Goal: Task Accomplishment & Management: Understand process/instructions

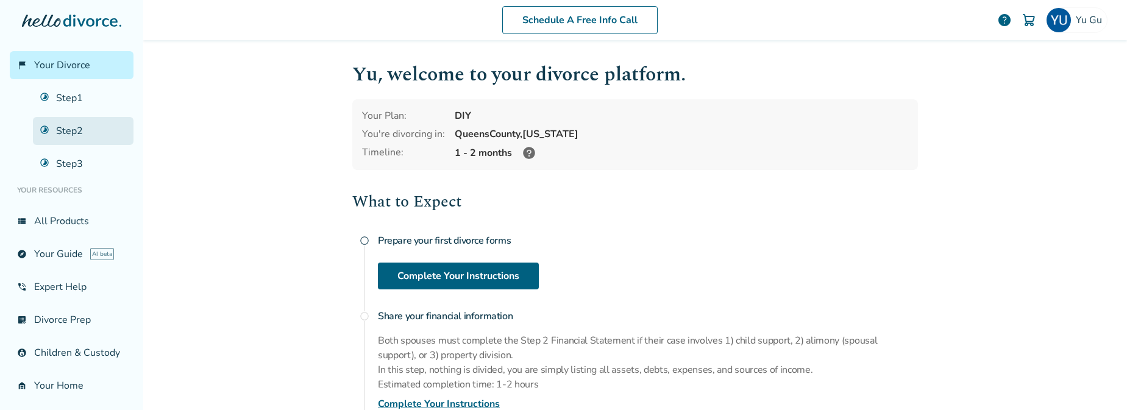
click at [68, 128] on link "Step 2" at bounding box center [83, 131] width 101 height 28
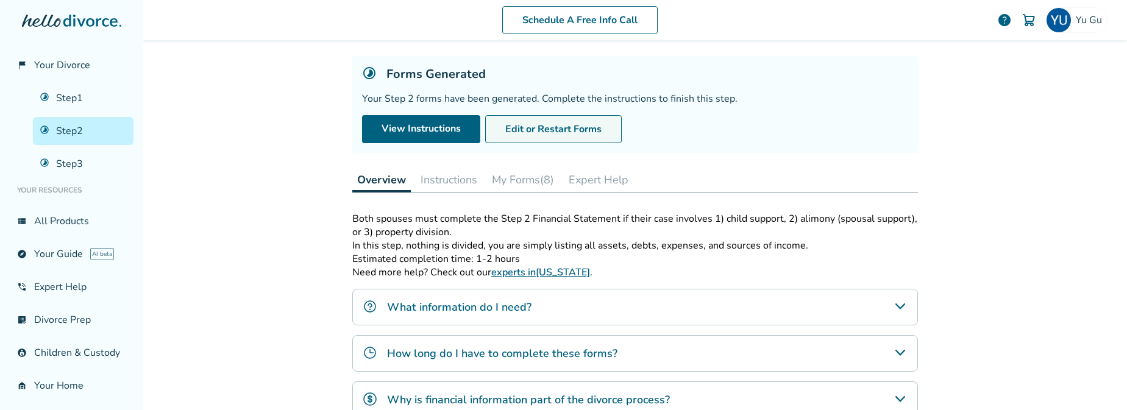
scroll to position [73, 0]
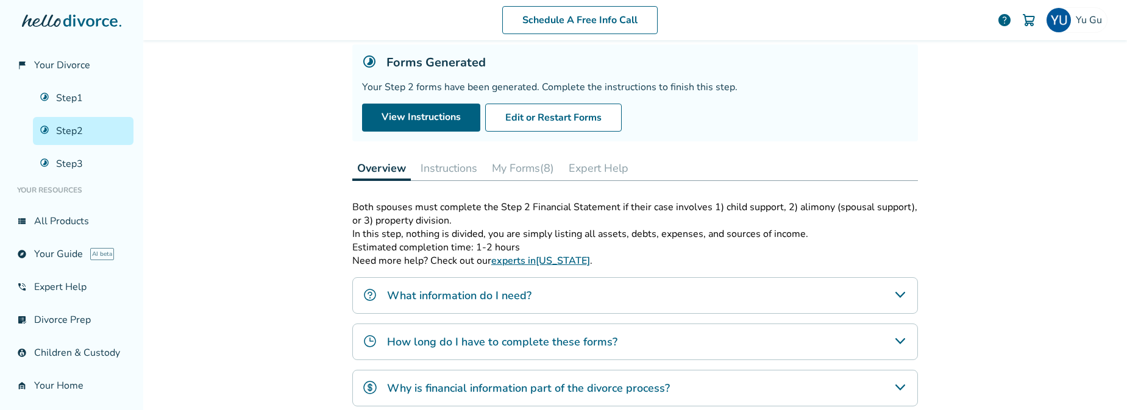
click at [462, 165] on button "Instructions" at bounding box center [449, 168] width 66 height 24
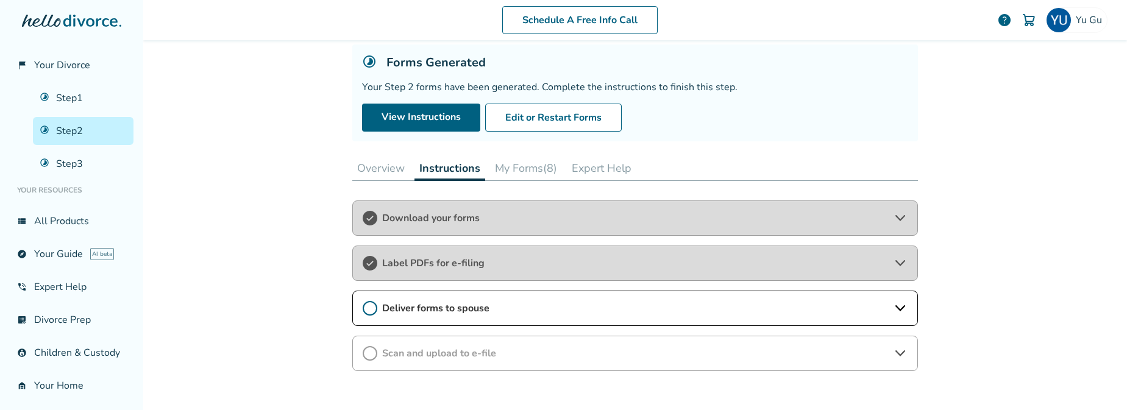
click at [474, 299] on div "Deliver forms to spouse" at bounding box center [635, 308] width 566 height 35
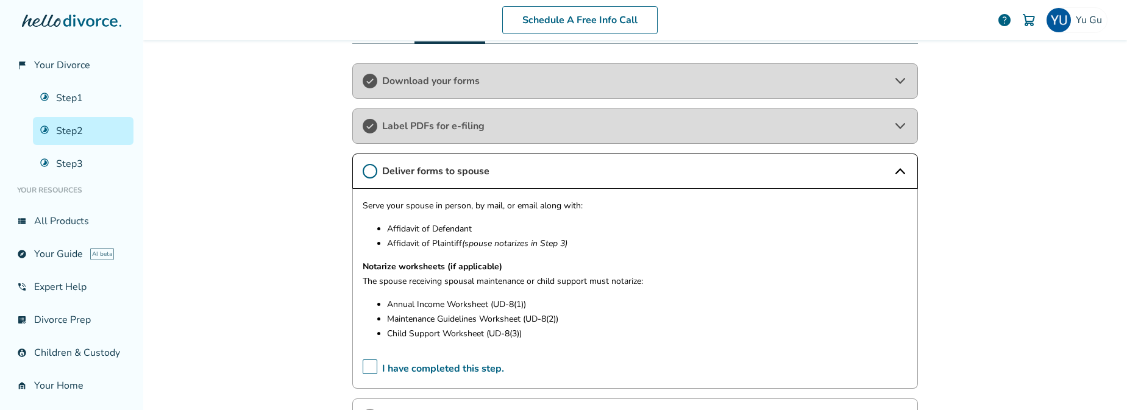
scroll to position [213, 0]
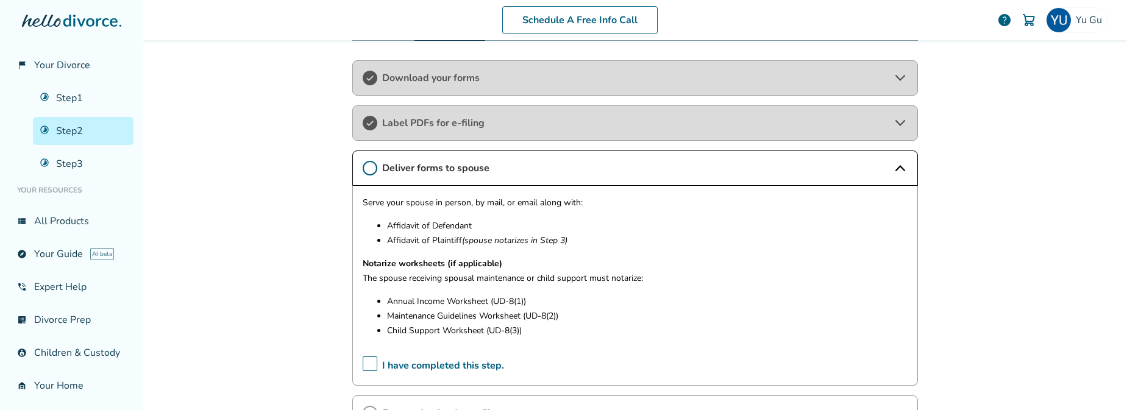
drag, startPoint x: 388, startPoint y: 304, endPoint x: 602, endPoint y: 327, distance: 215.3
click at [602, 327] on ul "Annual Income Worksheet (UD-8(1)) Maintenance Guidelines Worksheet (UD-8(2)) Ch…" at bounding box center [635, 317] width 545 height 44
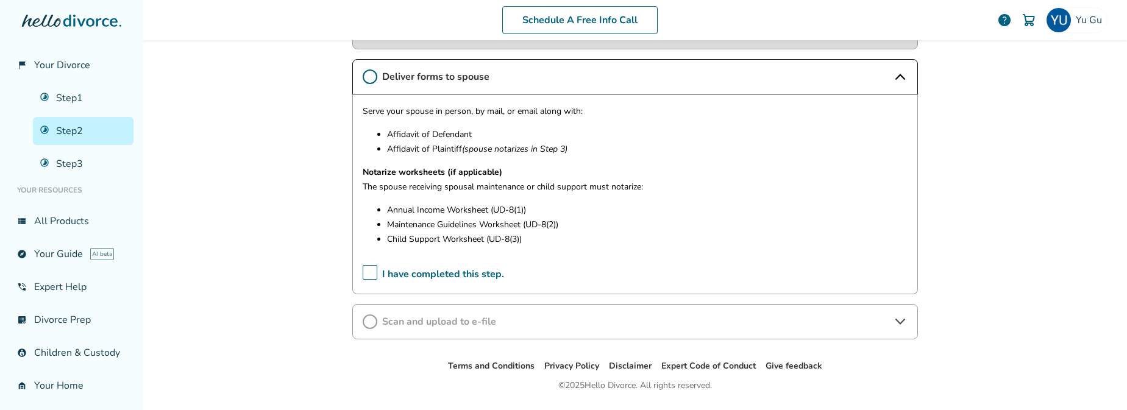
scroll to position [306, 0]
click at [101, 162] on link "Step 3" at bounding box center [83, 164] width 101 height 28
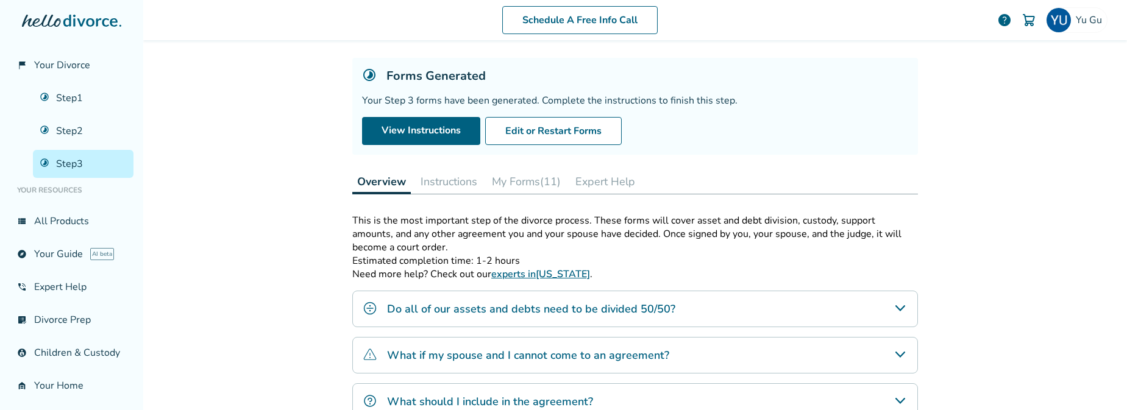
scroll to position [73, 0]
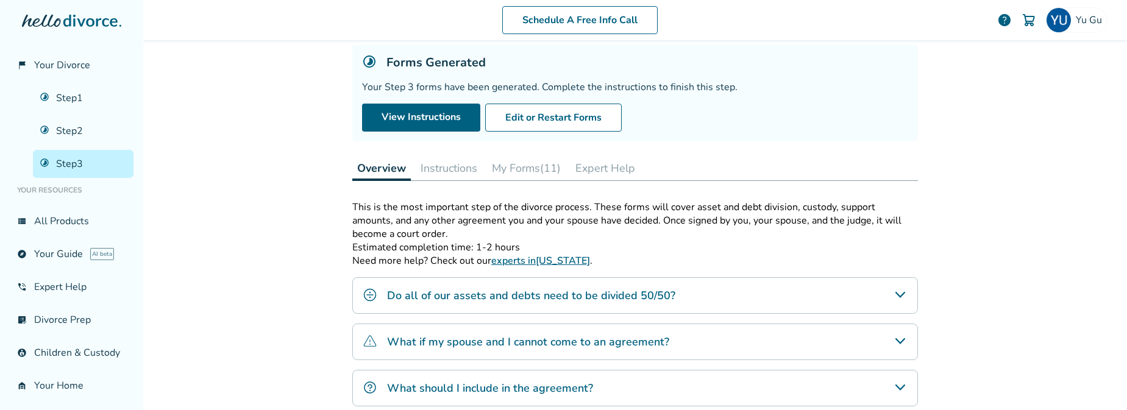
click at [452, 171] on button "Instructions" at bounding box center [449, 168] width 66 height 24
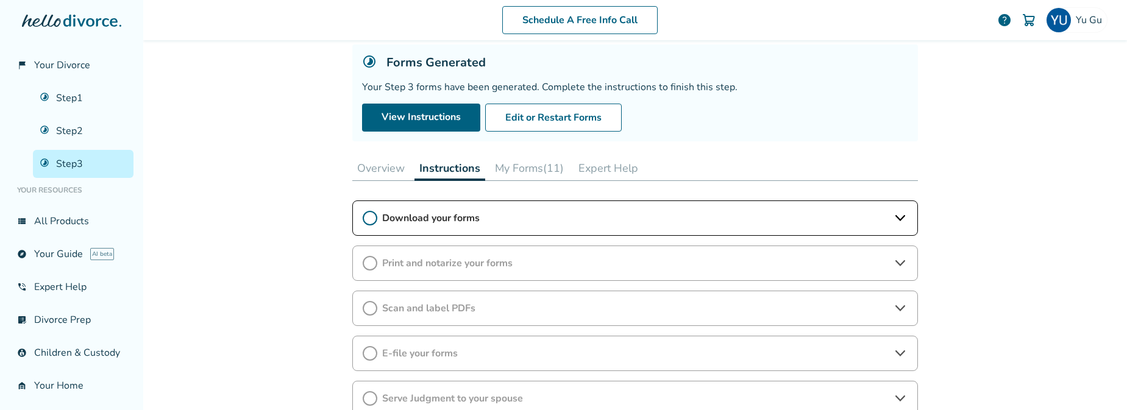
click at [543, 174] on button "My Forms (11)" at bounding box center [529, 168] width 79 height 24
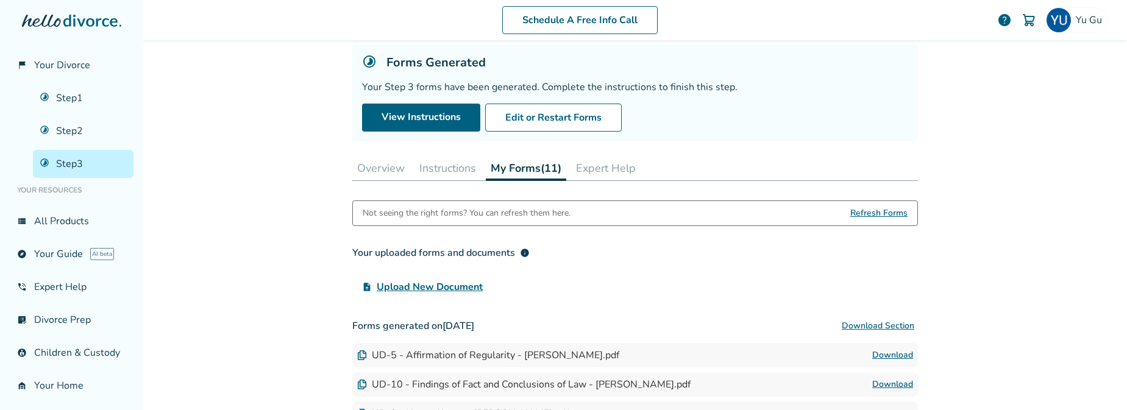
click at [431, 160] on button "Instructions" at bounding box center [448, 168] width 66 height 24
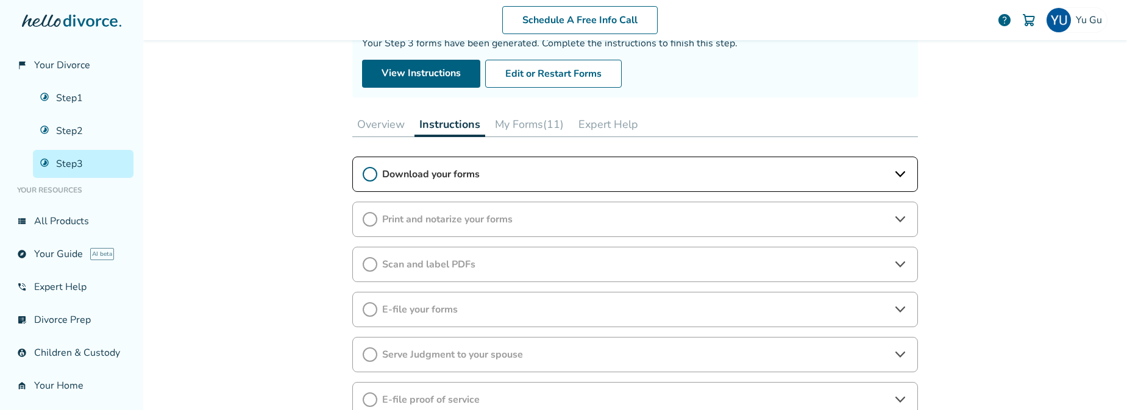
click at [470, 170] on span "Download your forms" at bounding box center [635, 174] width 506 height 13
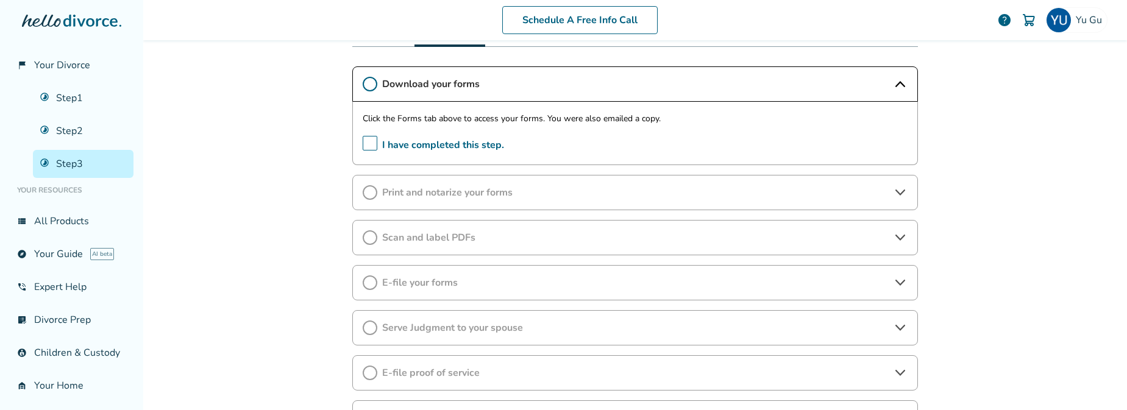
scroll to position [212, 0]
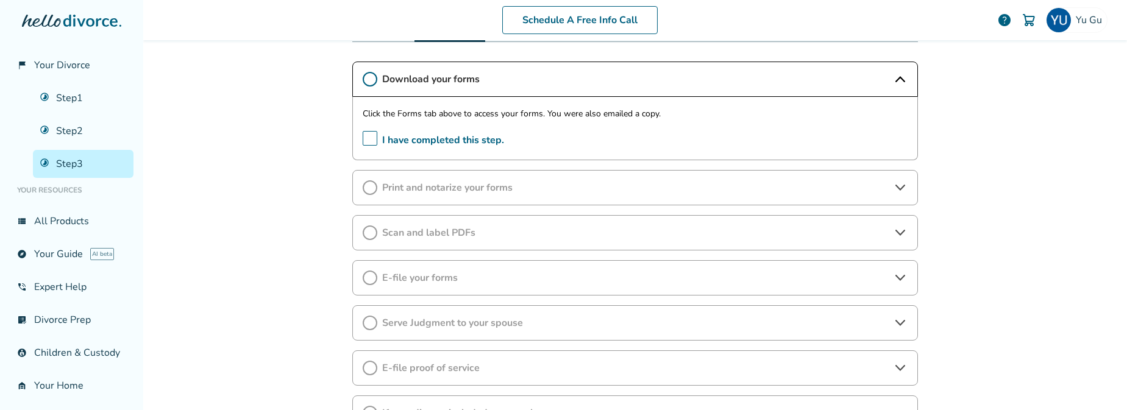
click at [469, 194] on div "Print and notarize your forms" at bounding box center [635, 187] width 566 height 35
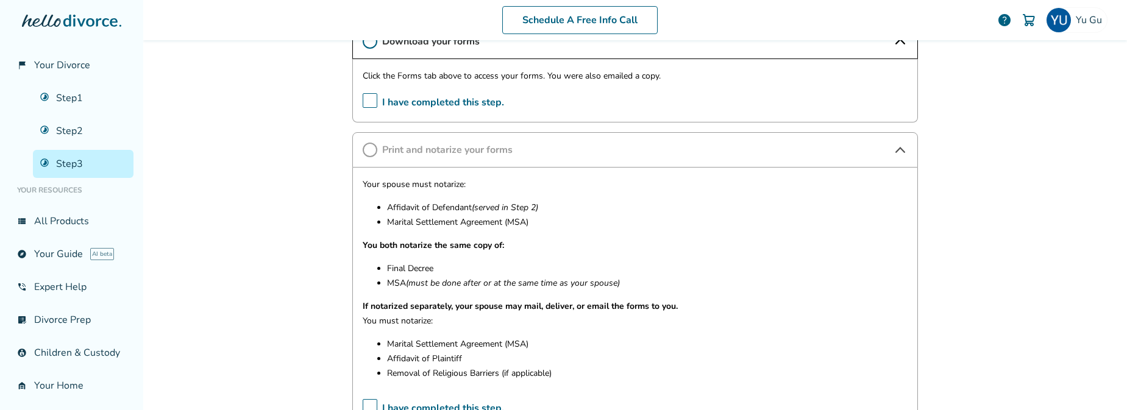
scroll to position [250, 0]
click at [99, 132] on link "Step 2" at bounding box center [83, 131] width 101 height 28
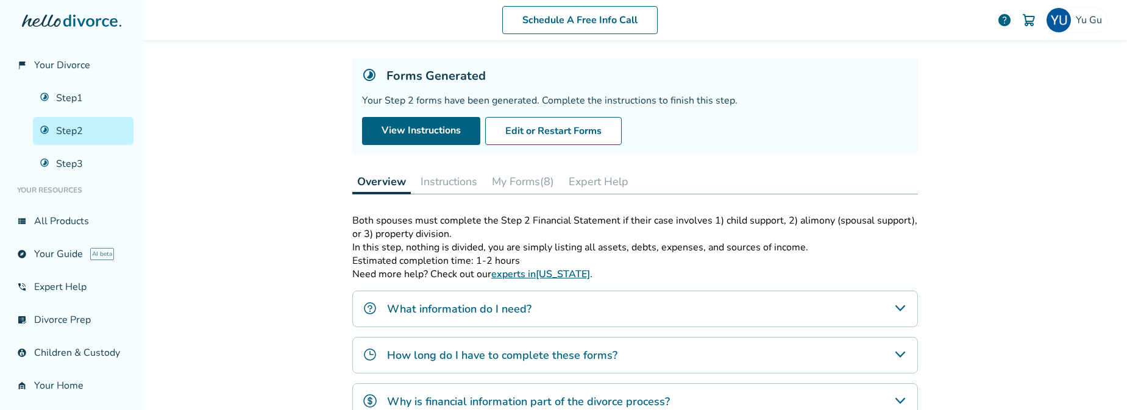
click at [472, 186] on button "Instructions" at bounding box center [449, 182] width 66 height 24
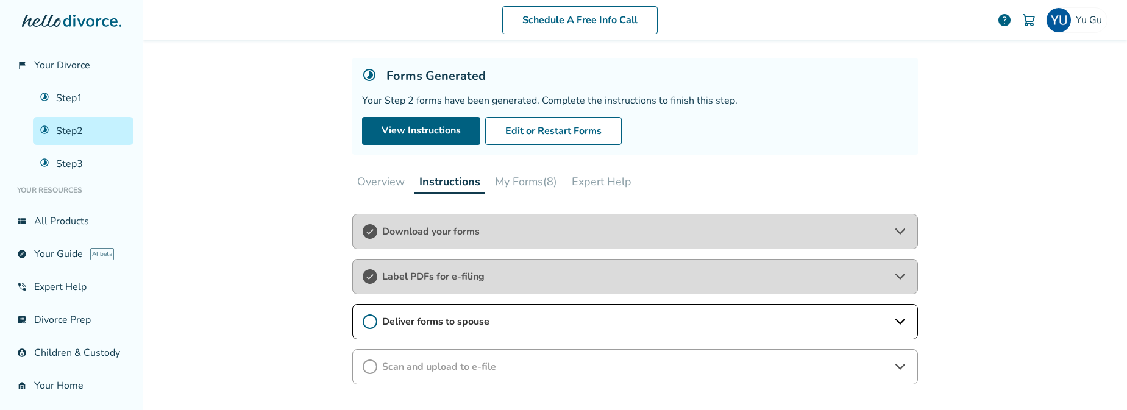
click at [452, 317] on span "Deliver forms to spouse" at bounding box center [635, 321] width 506 height 13
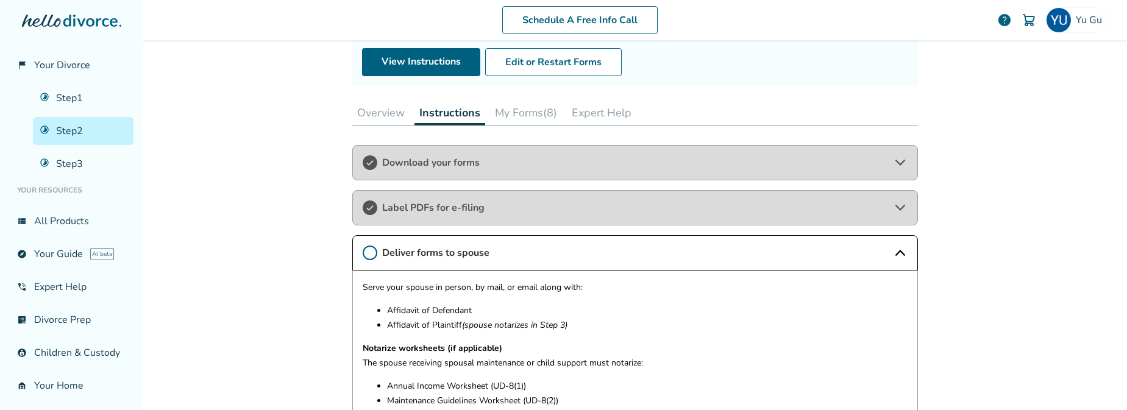
scroll to position [129, 0]
click at [463, 195] on div "Label PDFs for e-filing" at bounding box center [635, 207] width 566 height 35
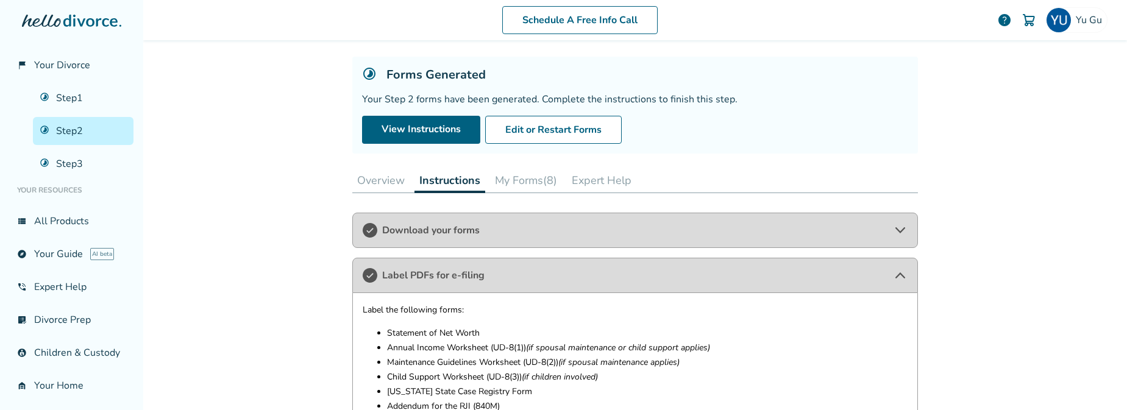
scroll to position [0, 0]
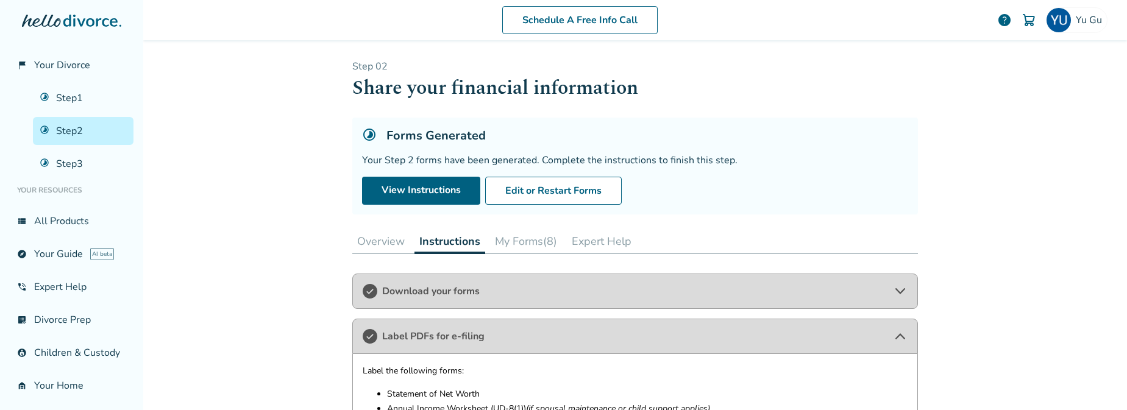
click at [512, 248] on button "My Forms (8)" at bounding box center [526, 241] width 72 height 24
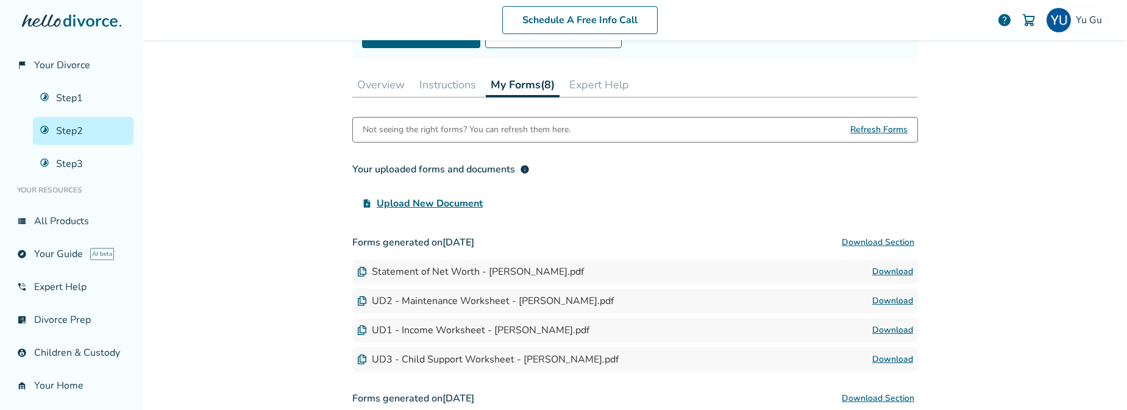
scroll to position [116, 0]
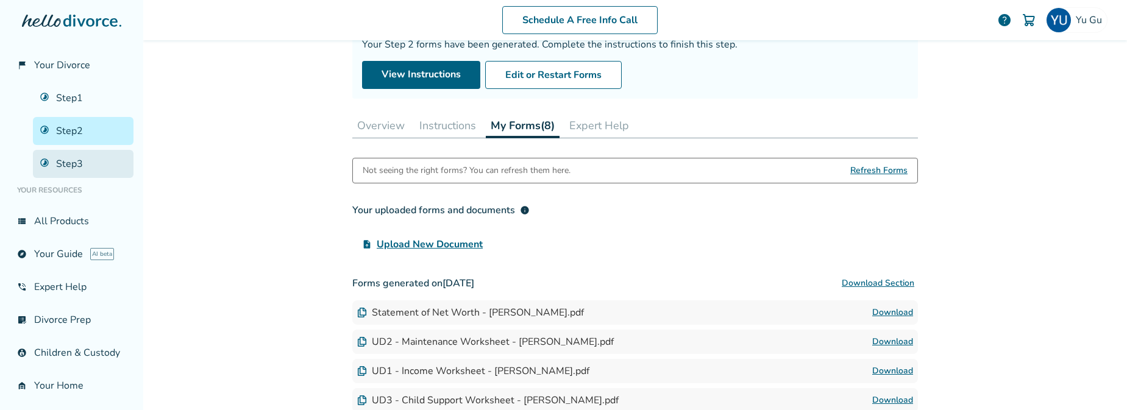
click at [103, 165] on link "Step 3" at bounding box center [83, 164] width 101 height 28
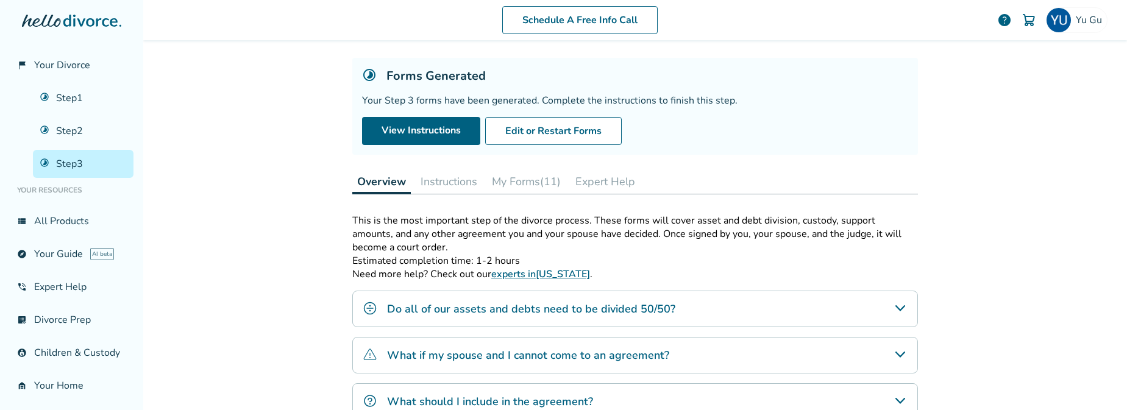
click at [451, 184] on button "Instructions" at bounding box center [449, 182] width 66 height 24
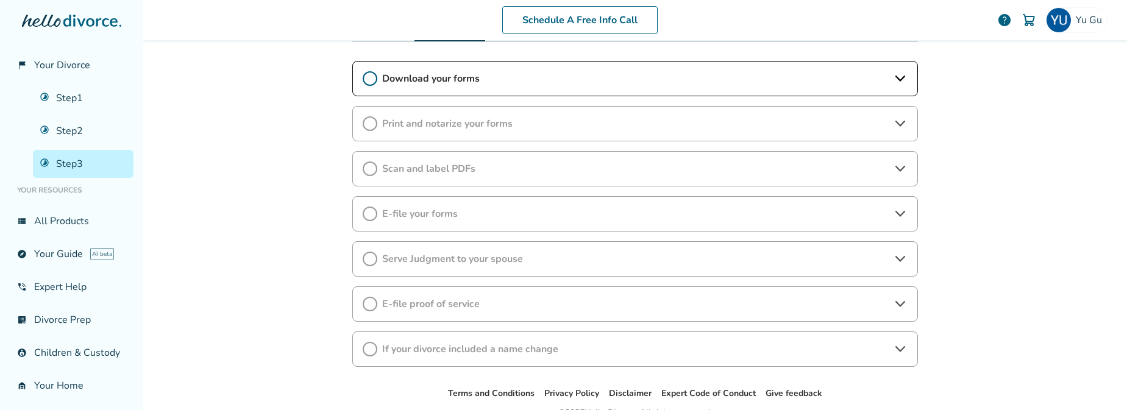
scroll to position [214, 0]
click at [451, 121] on span "Print and notarize your forms" at bounding box center [635, 122] width 506 height 13
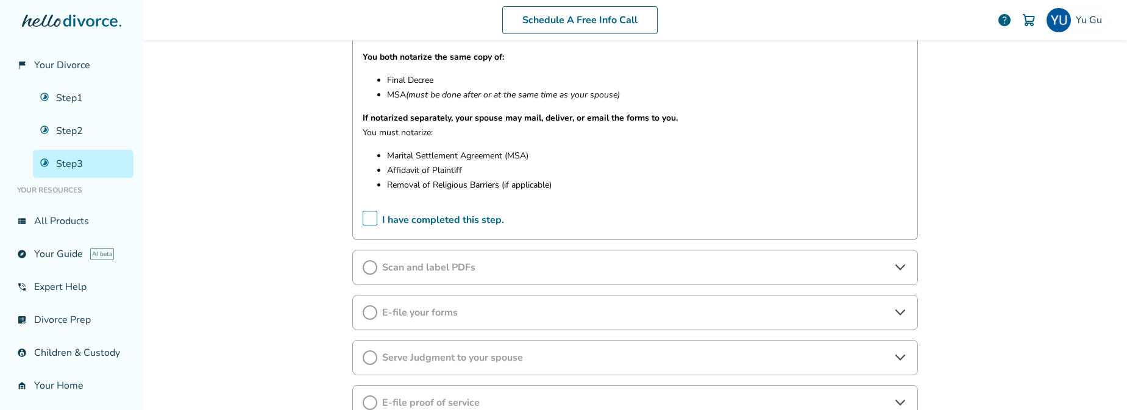
scroll to position [376, 0]
click at [427, 264] on span "Scan and label PDFs" at bounding box center [635, 266] width 506 height 13
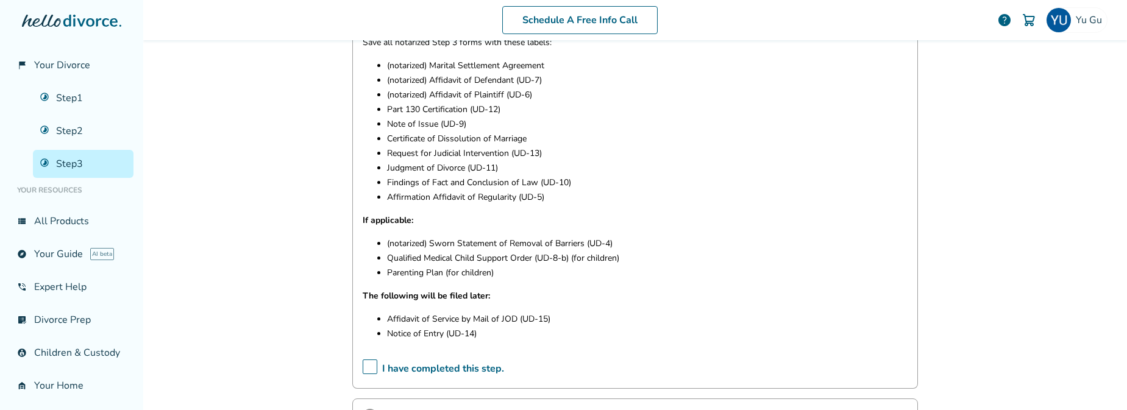
scroll to position [635, 0]
drag, startPoint x: 440, startPoint y: 245, endPoint x: 559, endPoint y: 242, distance: 118.9
click at [559, 242] on p "(notarized) Sworn Statement of Removal of Barriers (UD-4)" at bounding box center [647, 243] width 521 height 15
click at [454, 262] on p "Qualified Medical Child Support Order (UD-8-b) (for children)" at bounding box center [647, 258] width 521 height 15
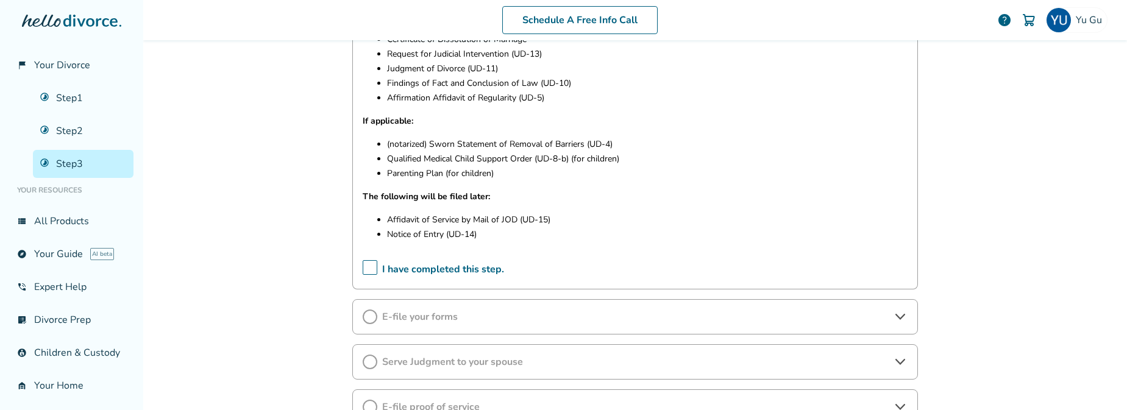
scroll to position [826, 0]
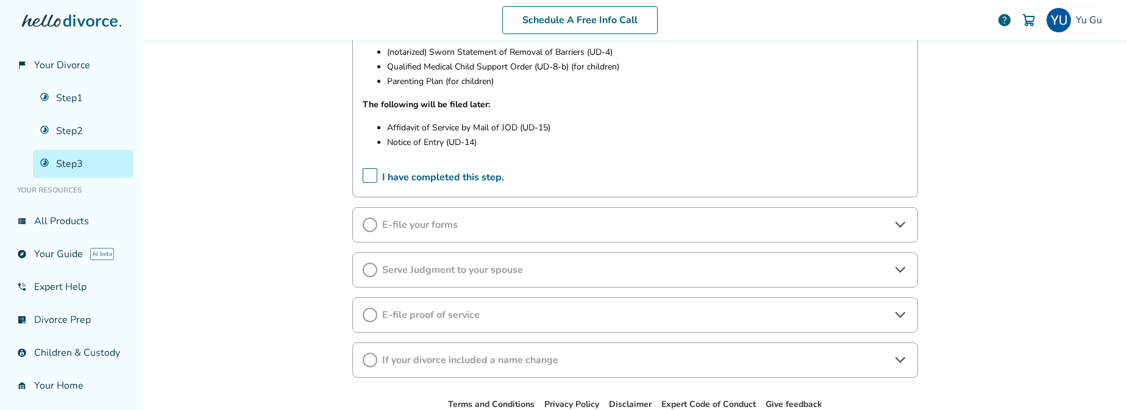
click at [458, 230] on span "E-file your forms" at bounding box center [635, 224] width 506 height 13
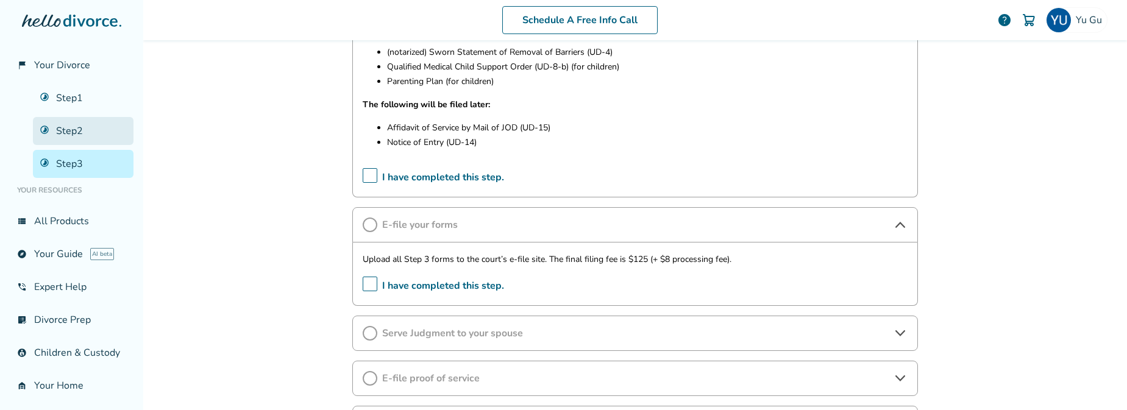
click at [53, 132] on link "Step 2" at bounding box center [83, 131] width 101 height 28
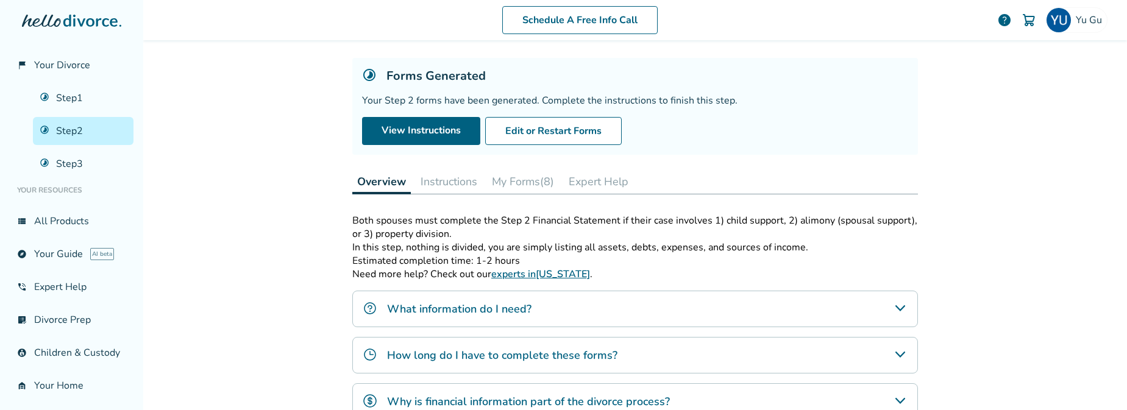
click at [460, 179] on button "Instructions" at bounding box center [449, 182] width 66 height 24
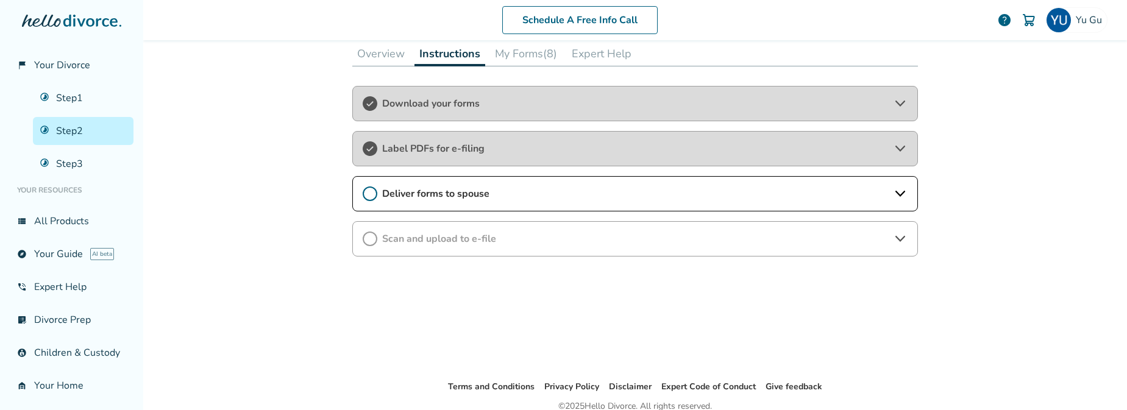
scroll to position [190, 0]
click at [470, 151] on span "Label PDFs for e-filing" at bounding box center [635, 146] width 506 height 13
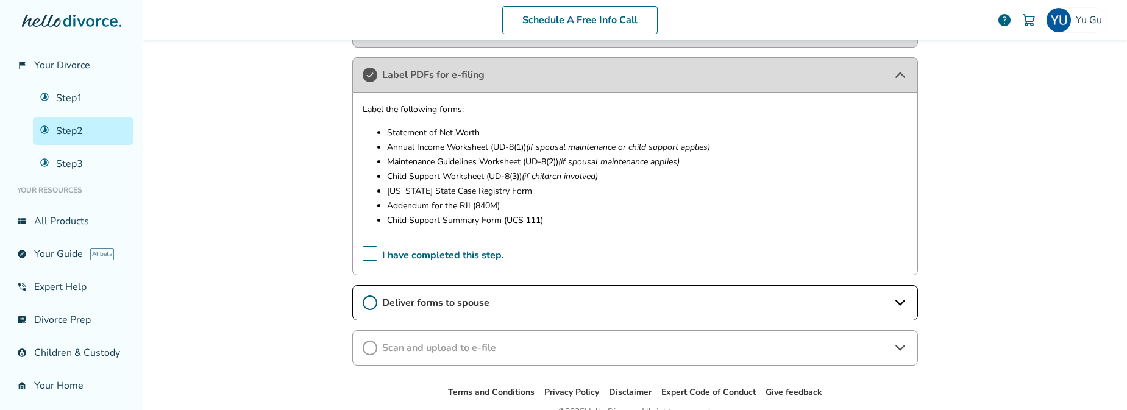
scroll to position [276, 0]
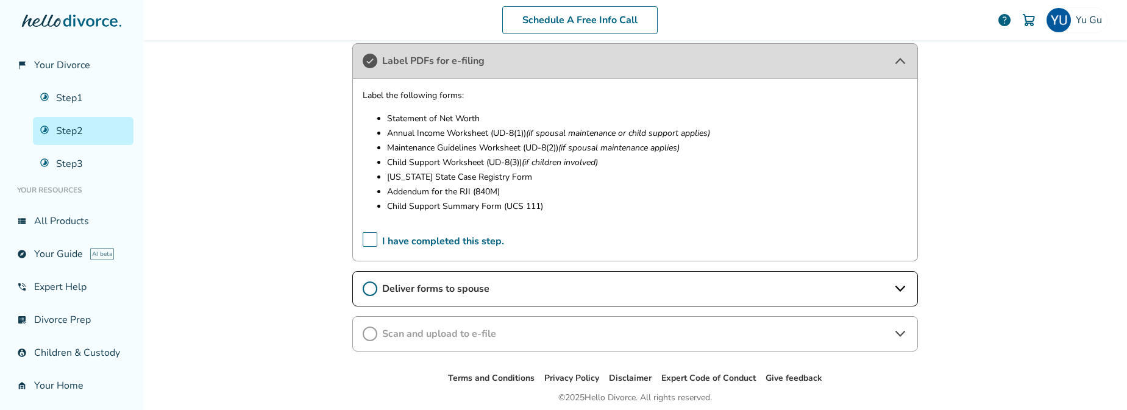
click at [509, 282] on span "Deliver forms to spouse" at bounding box center [635, 288] width 506 height 13
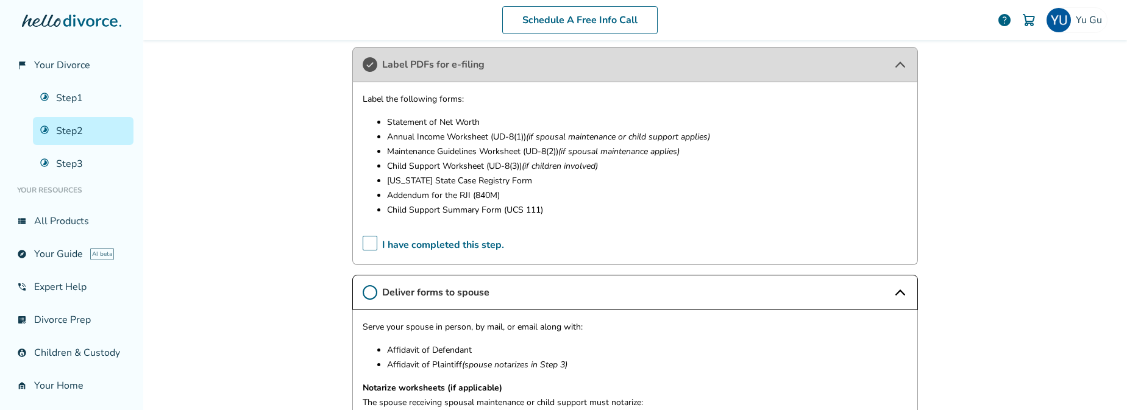
scroll to position [269, 0]
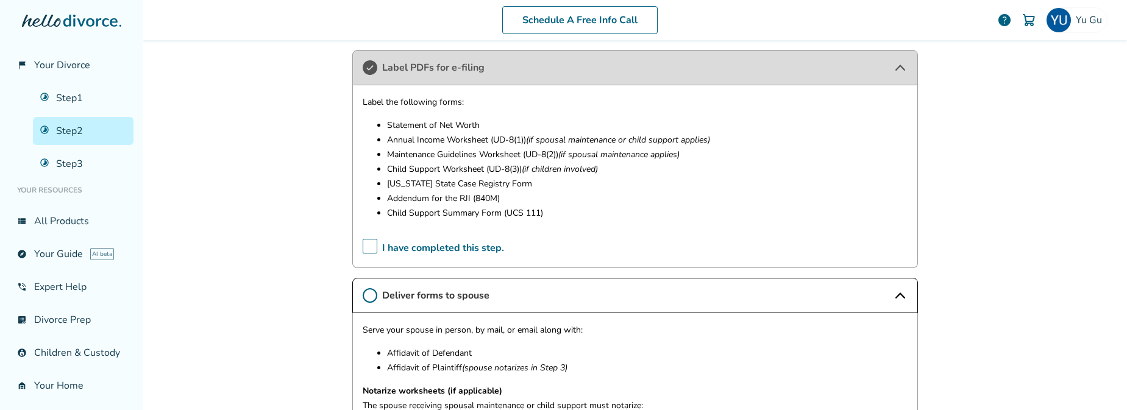
drag, startPoint x: 390, startPoint y: 125, endPoint x: 495, endPoint y: 130, distance: 105.6
click at [495, 130] on p "Statement of Net Worth" at bounding box center [647, 125] width 521 height 15
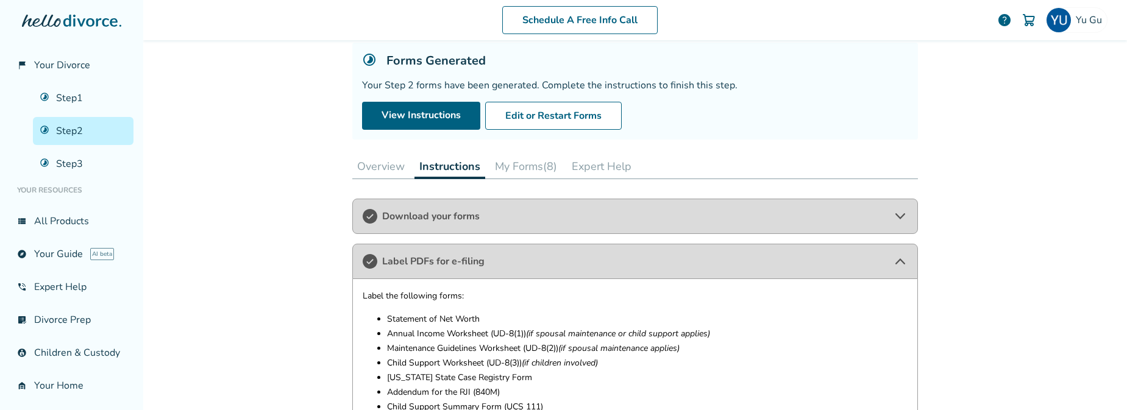
scroll to position [55, 0]
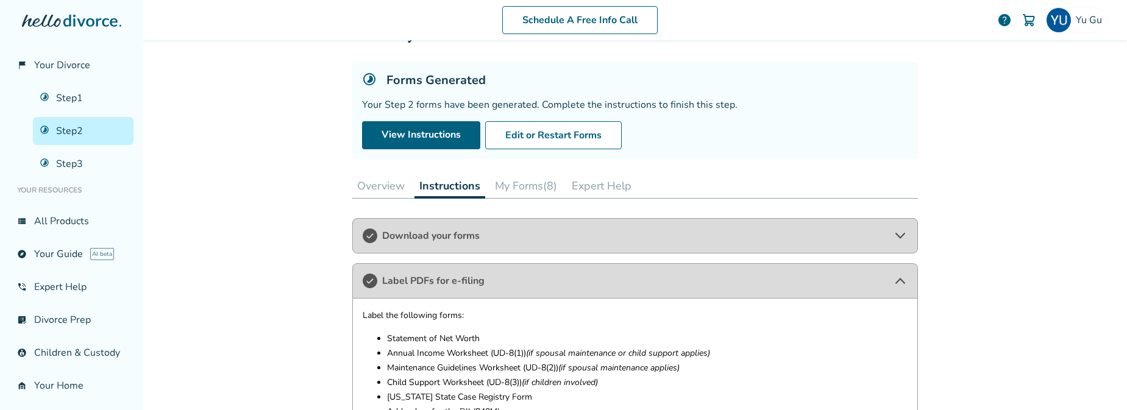
click at [510, 184] on button "My Forms (8)" at bounding box center [526, 186] width 72 height 24
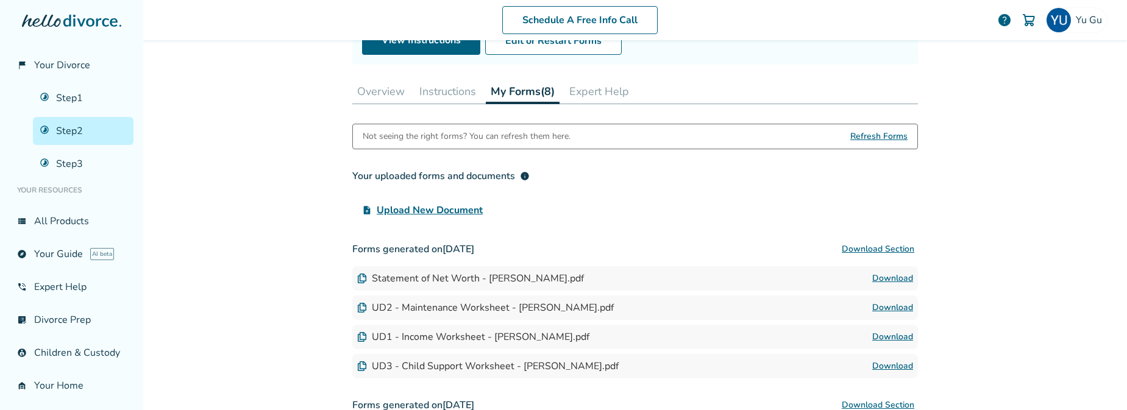
scroll to position [168, 0]
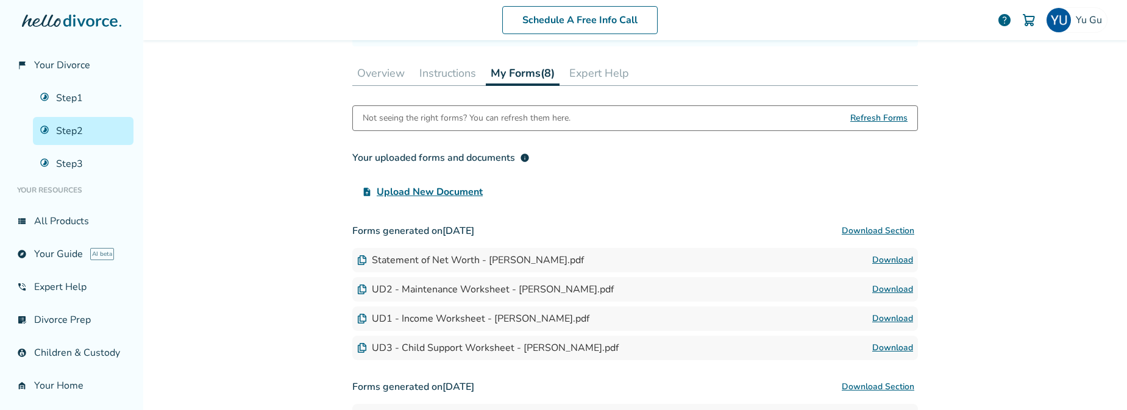
click at [463, 77] on button "Instructions" at bounding box center [448, 73] width 66 height 24
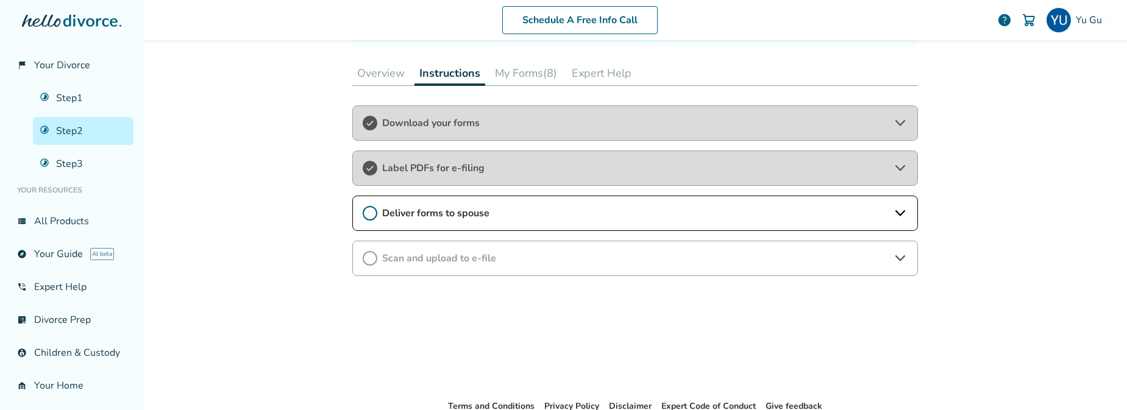
click at [416, 216] on span "Deliver forms to spouse" at bounding box center [635, 213] width 506 height 13
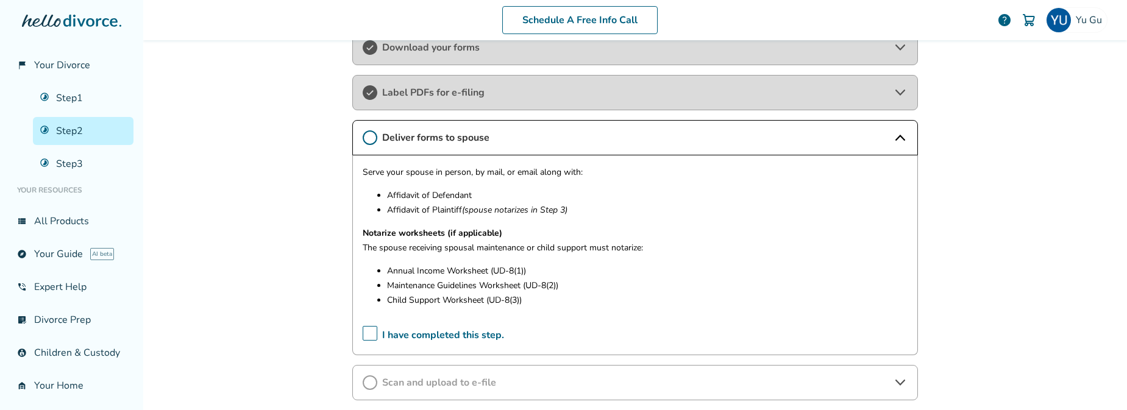
scroll to position [253, 0]
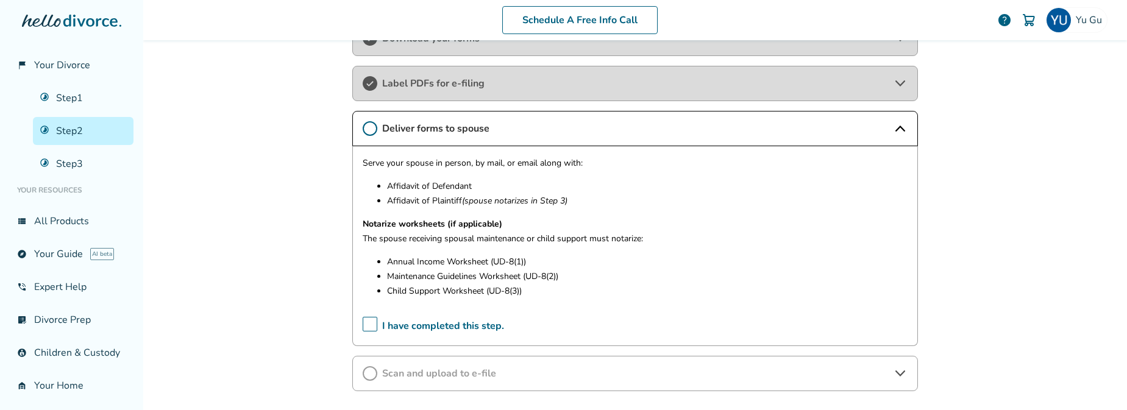
drag, startPoint x: 384, startPoint y: 273, endPoint x: 509, endPoint y: 282, distance: 124.7
click at [518, 281] on ul "Annual Income Worksheet (UD-8(1)) Maintenance Guidelines Worksheet (UD-8(2)) Ch…" at bounding box center [635, 277] width 545 height 44
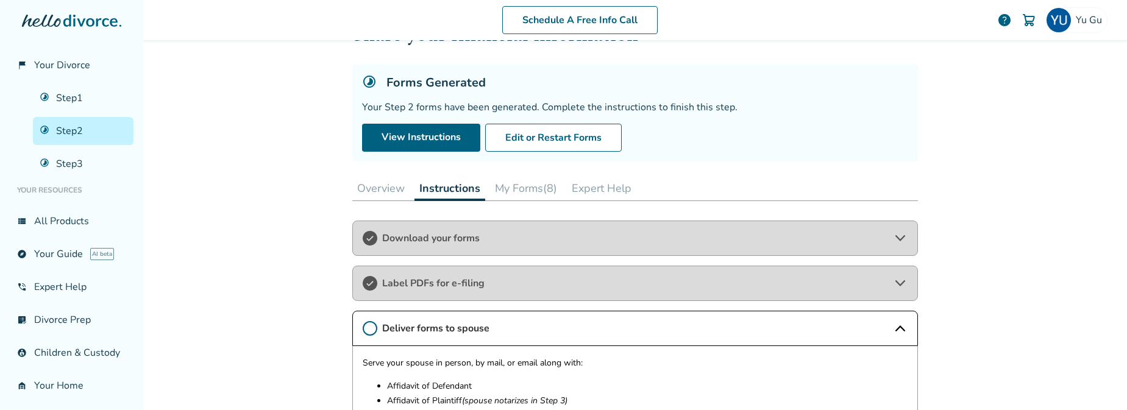
scroll to position [0, 0]
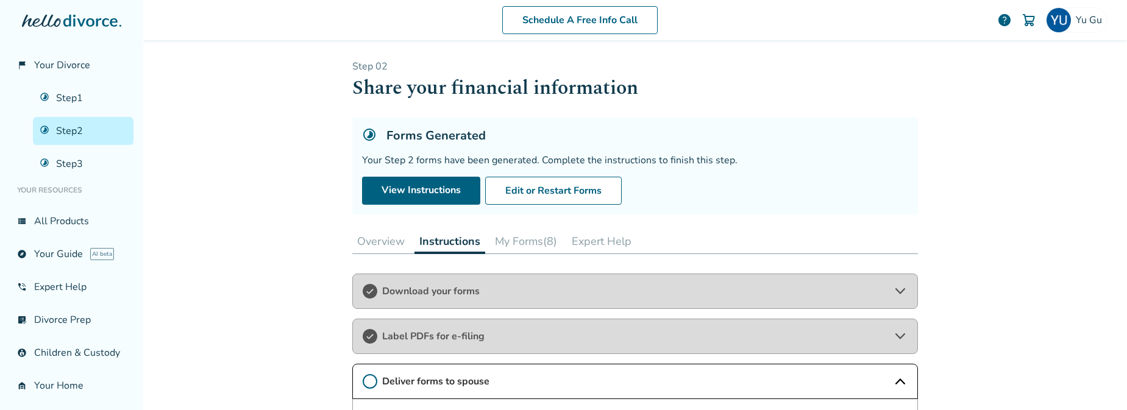
click at [529, 240] on button "My Forms (8)" at bounding box center [526, 241] width 72 height 24
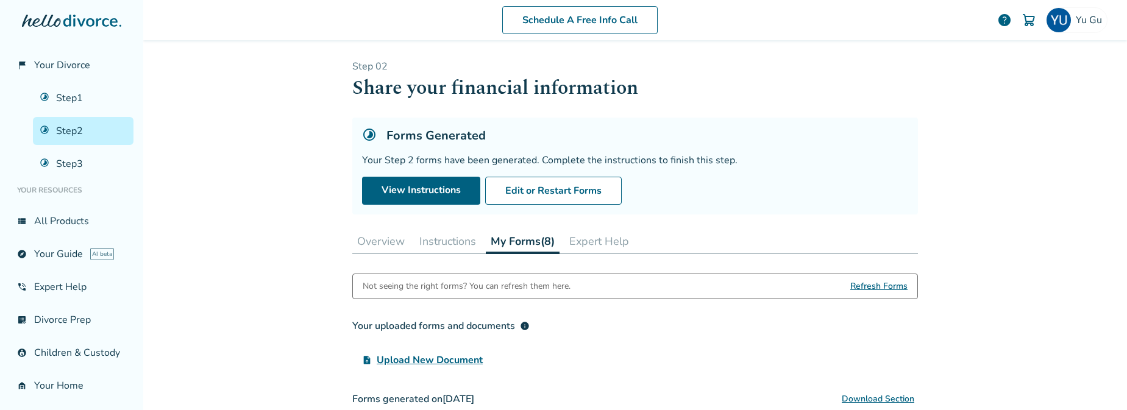
click at [460, 243] on button "Instructions" at bounding box center [448, 241] width 66 height 24
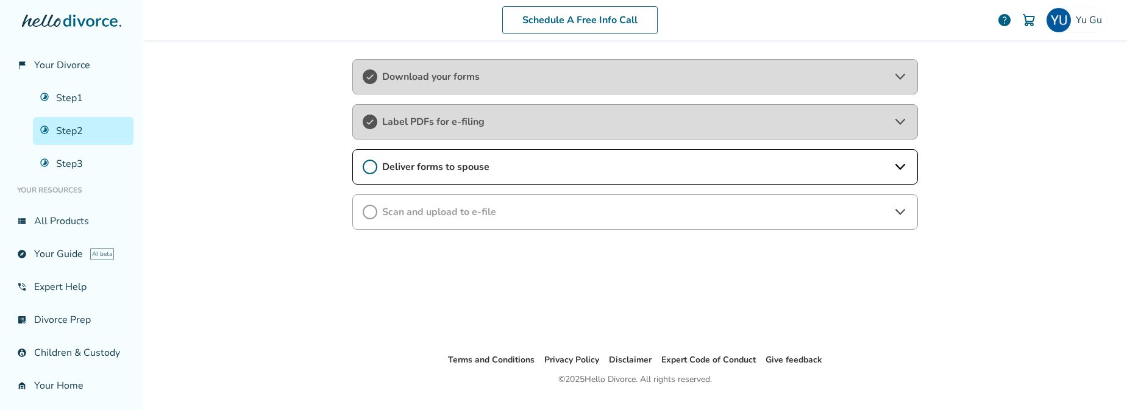
scroll to position [233, 0]
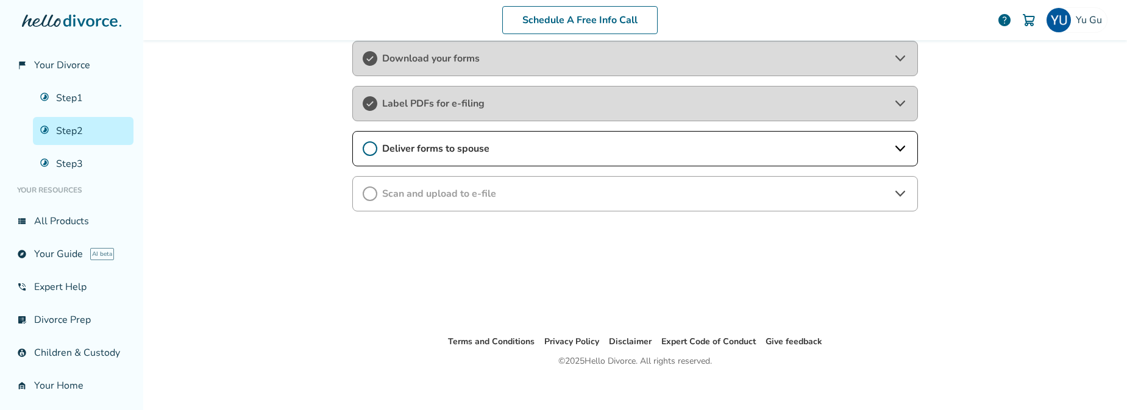
click at [442, 146] on span "Deliver forms to spouse" at bounding box center [635, 148] width 506 height 13
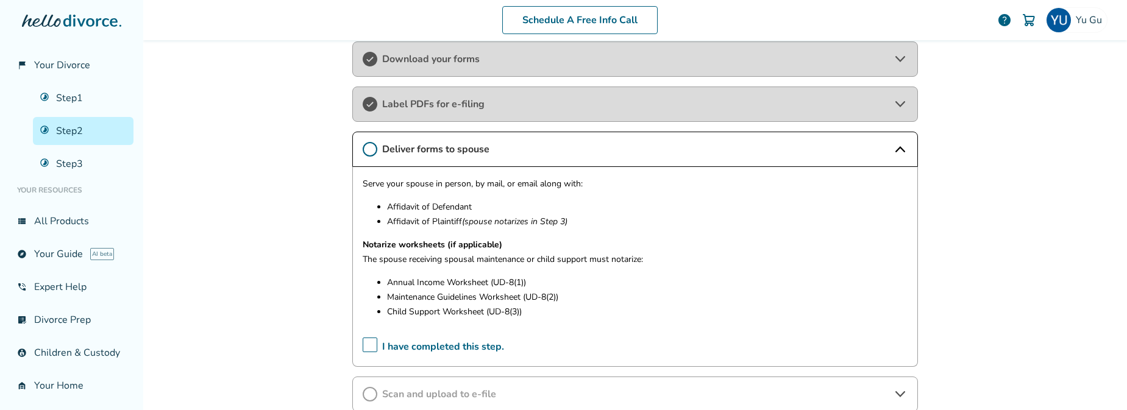
scroll to position [311, 0]
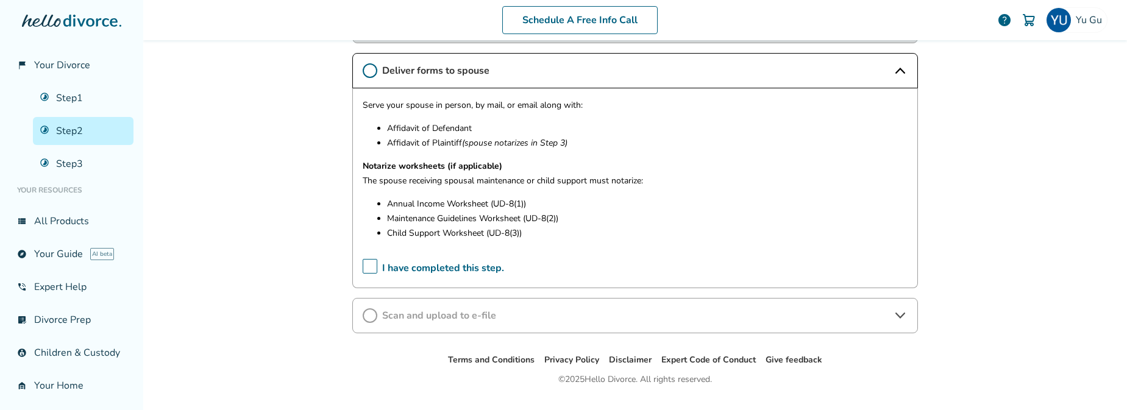
click at [491, 309] on span "Scan and upload to e-file" at bounding box center [635, 315] width 506 height 13
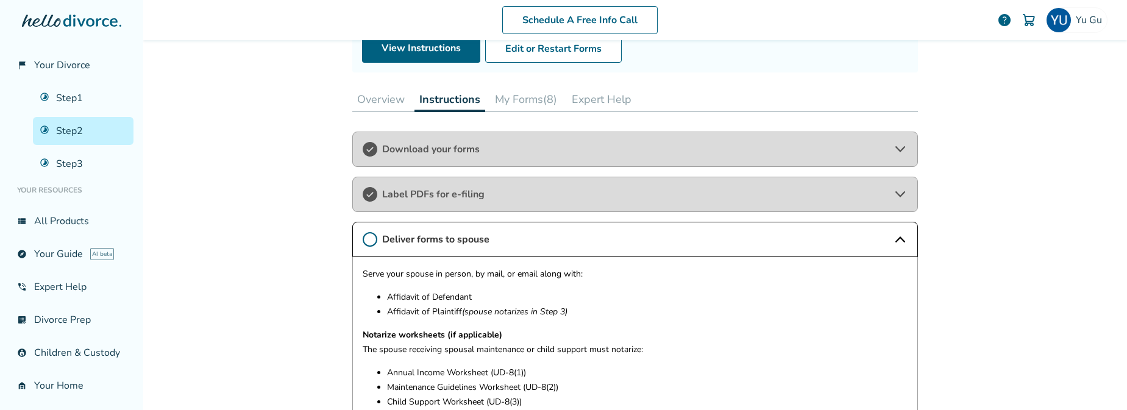
scroll to position [145, 0]
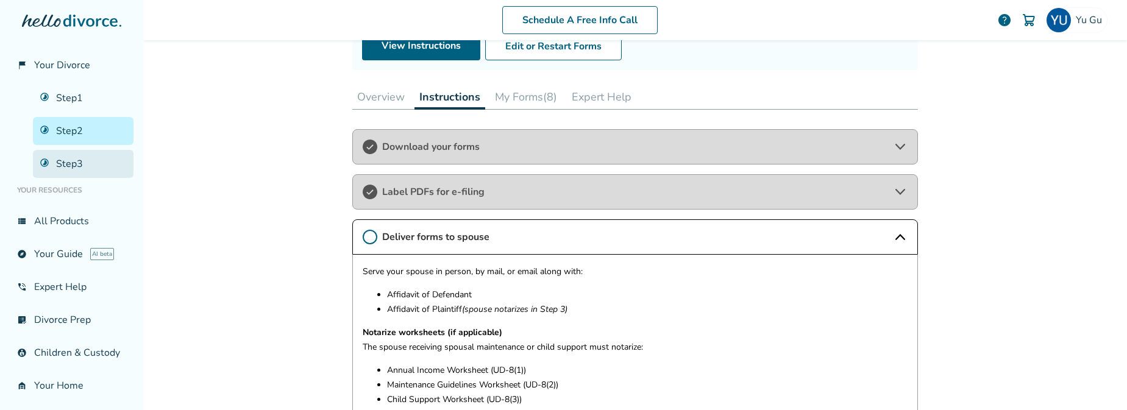
click at [104, 170] on link "Step 3" at bounding box center [83, 164] width 101 height 28
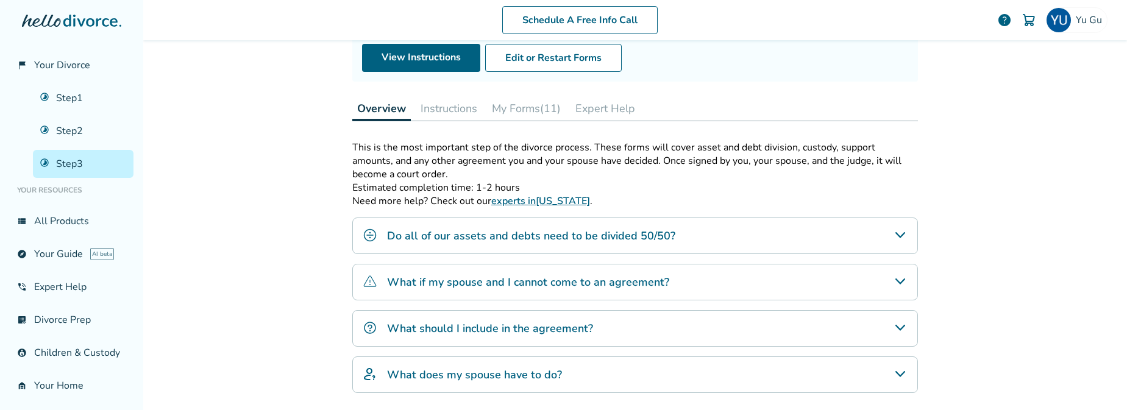
scroll to position [134, 0]
click at [618, 107] on button "Expert Help" at bounding box center [606, 107] width 70 height 24
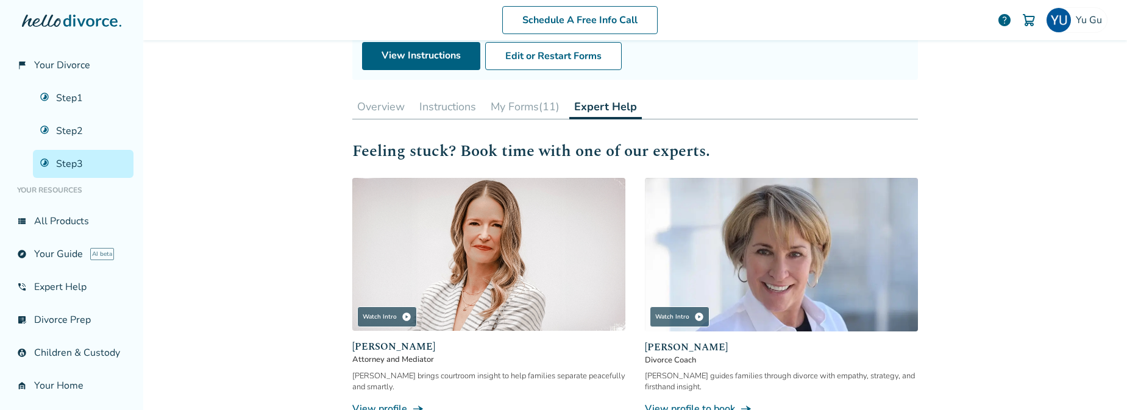
click at [559, 109] on button "My Forms (11)" at bounding box center [525, 107] width 79 height 24
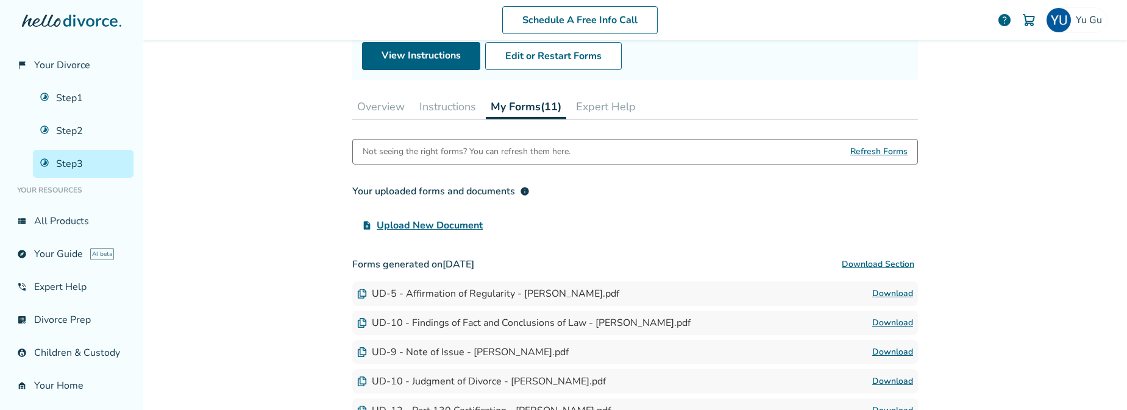
scroll to position [137, 0]
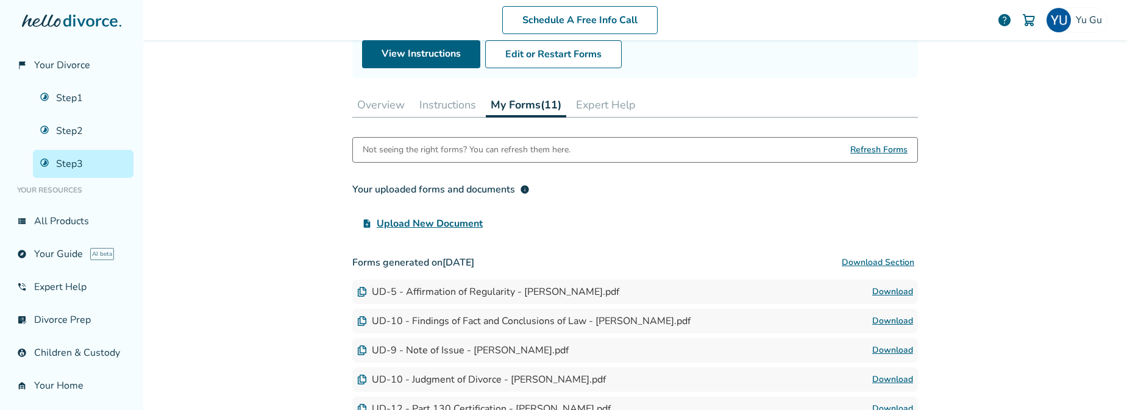
click at [473, 106] on button "Instructions" at bounding box center [448, 105] width 66 height 24
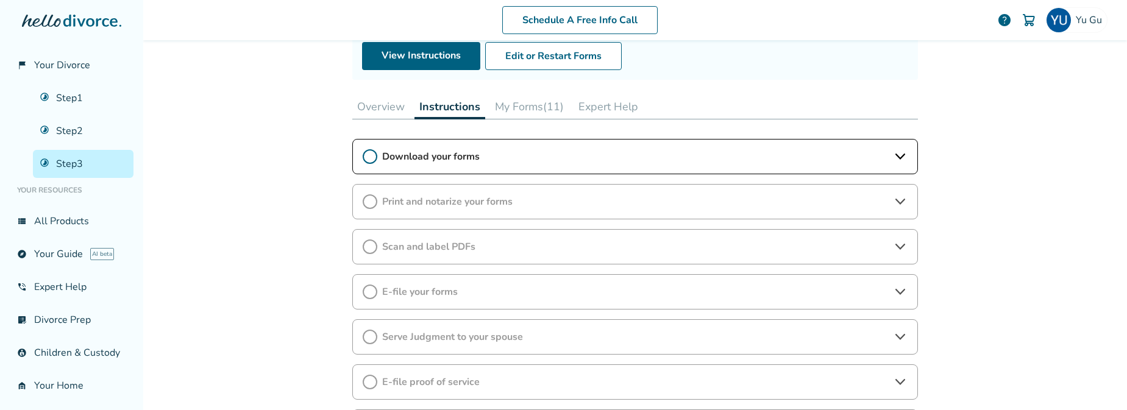
scroll to position [138, 0]
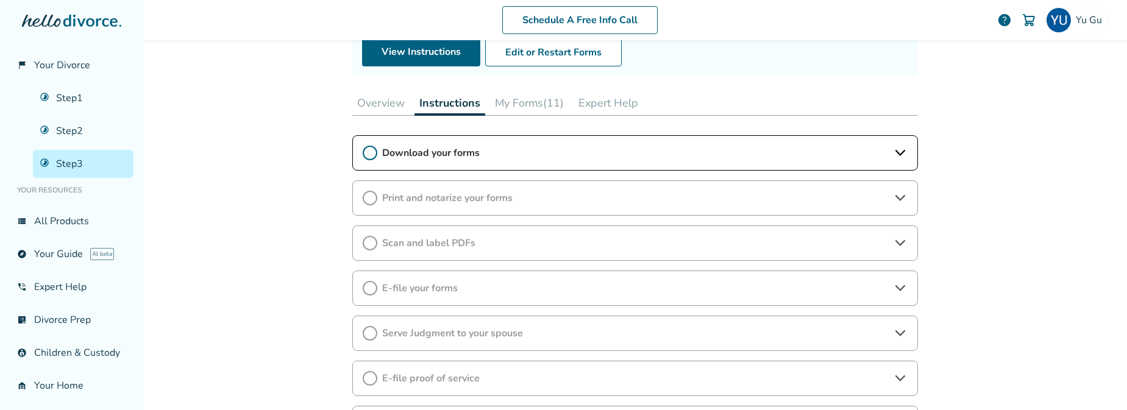
click at [386, 102] on button "Overview" at bounding box center [380, 103] width 57 height 24
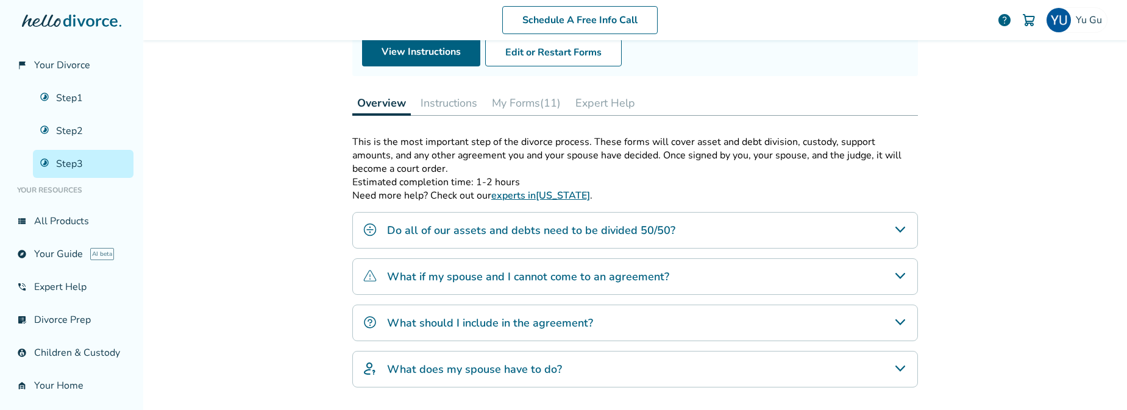
scroll to position [111, 0]
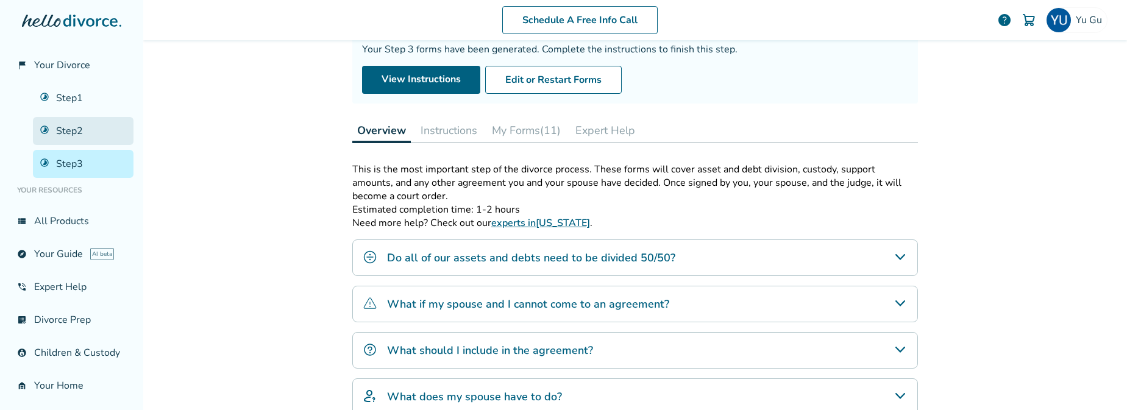
click at [66, 137] on link "Step 2" at bounding box center [83, 131] width 101 height 28
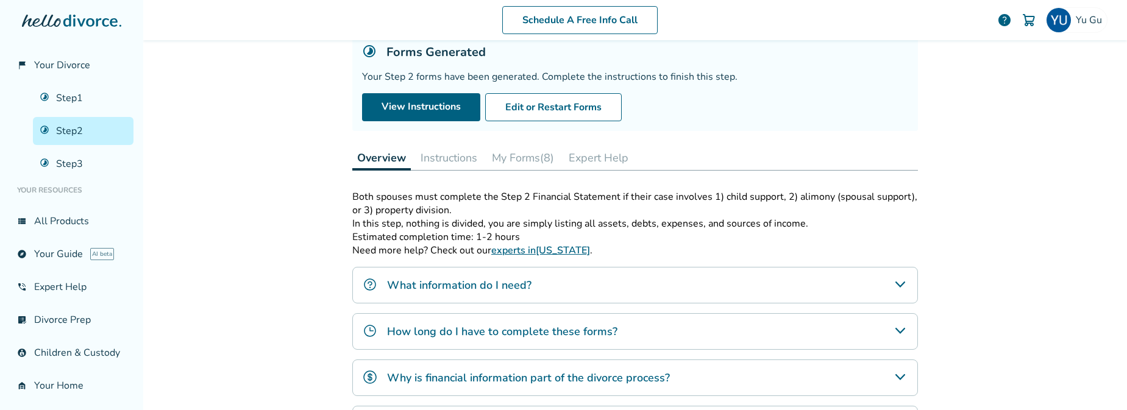
scroll to position [85, 0]
click at [474, 165] on button "Instructions" at bounding box center [449, 157] width 66 height 24
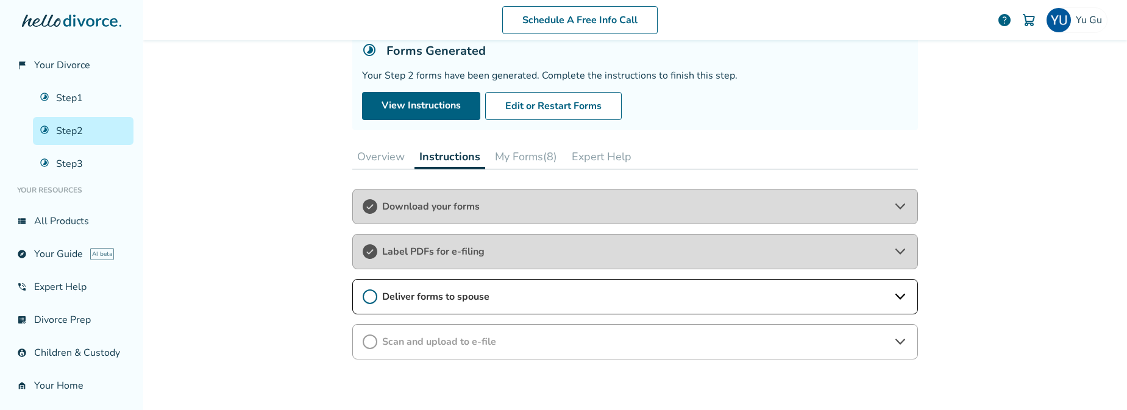
click at [465, 240] on div "Label PDFs for e-filing" at bounding box center [635, 251] width 566 height 35
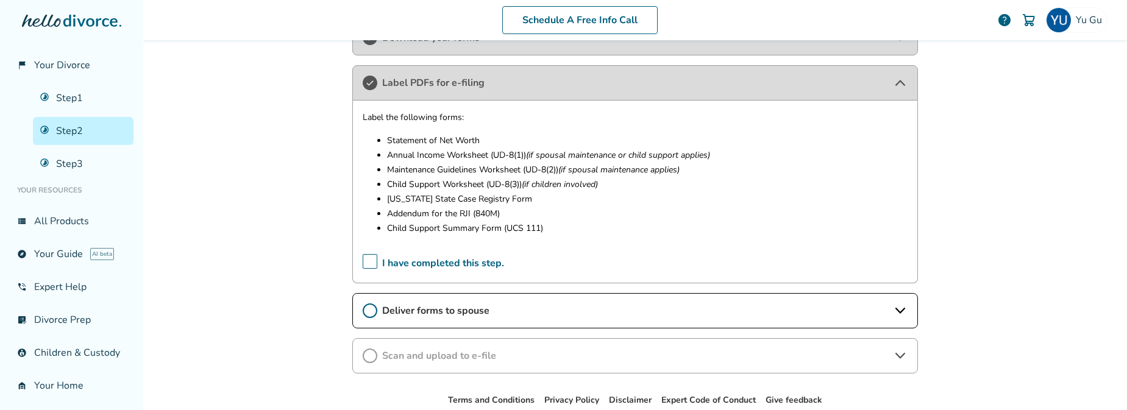
scroll to position [255, 0]
click at [493, 304] on span "Deliver forms to spouse" at bounding box center [635, 308] width 506 height 13
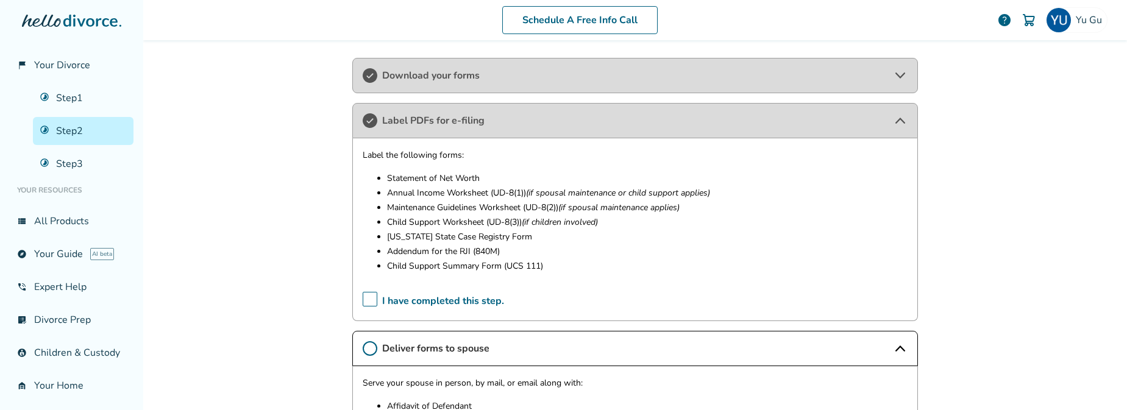
scroll to position [215, 0]
